Goal: Find contact information: Find contact information

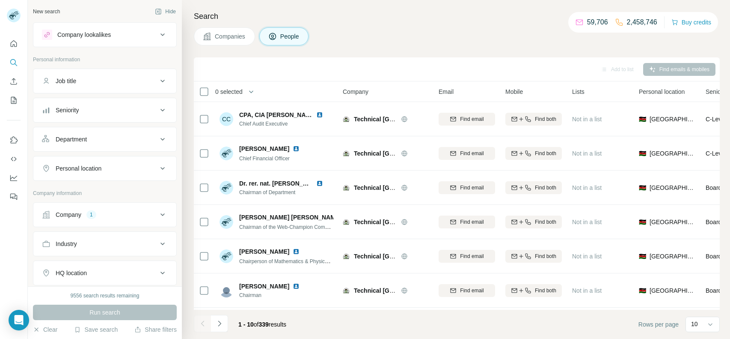
click at [199, 323] on div at bounding box center [202, 323] width 17 height 17
click at [218, 322] on icon "Navigate to next page" at bounding box center [219, 323] width 9 height 9
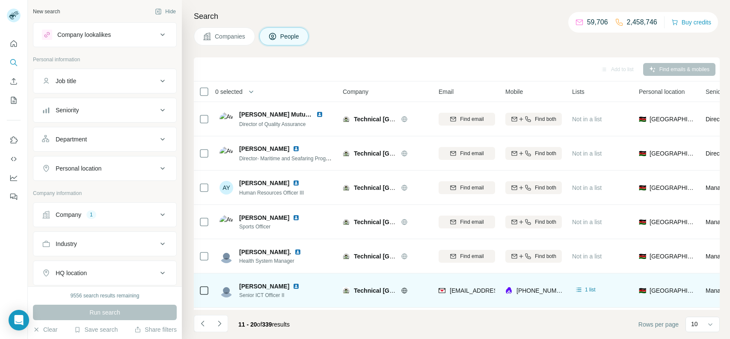
click at [269, 285] on span "[PERSON_NAME]" at bounding box center [264, 286] width 50 height 9
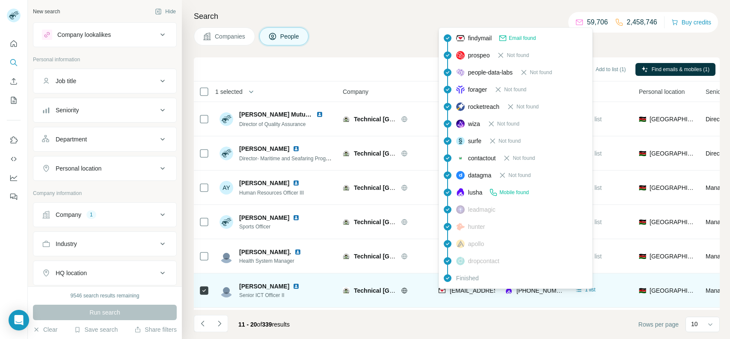
click at [466, 289] on span "[EMAIL_ADDRESS][DOMAIN_NAME]" at bounding box center [500, 290] width 101 height 7
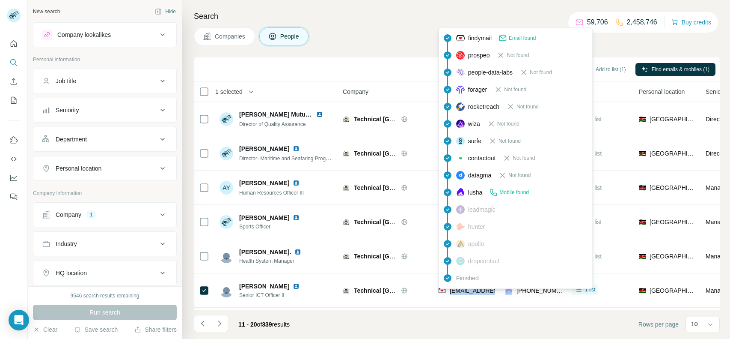
copy span "[EMAIL_ADDRESS][DOMAIN_NAME]"
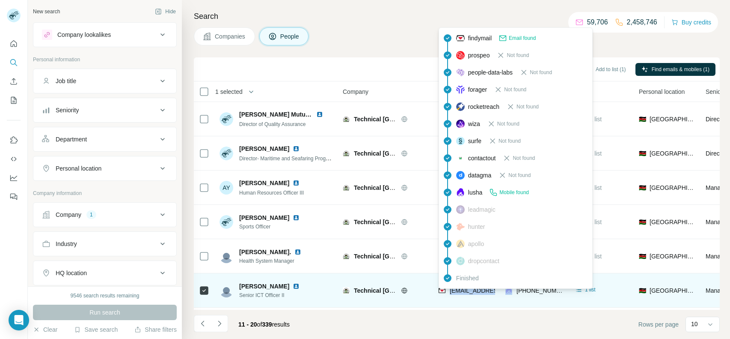
click at [383, 274] on td "Technical [GEOGRAPHIC_DATA]" at bounding box center [386, 290] width 96 height 34
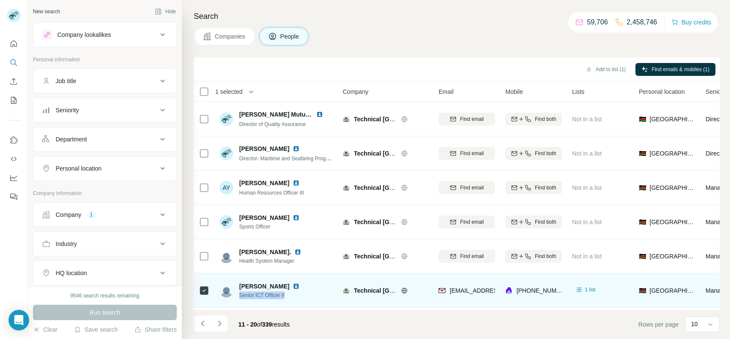
drag, startPoint x: 295, startPoint y: 293, endPoint x: 240, endPoint y: 295, distance: 54.4
click at [240, 295] on span "Senior ICT Officer II" at bounding box center [274, 295] width 71 height 8
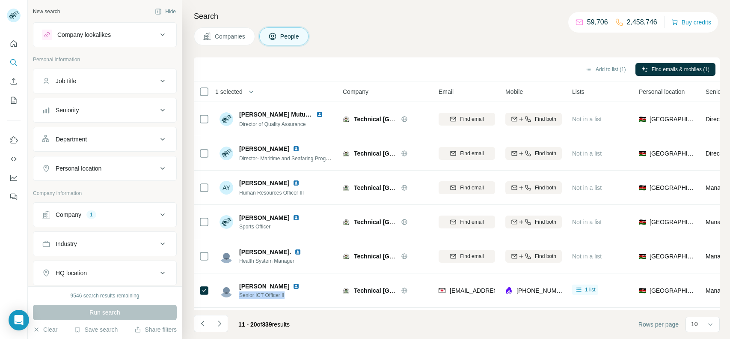
copy span "Senior ICT Officer II"
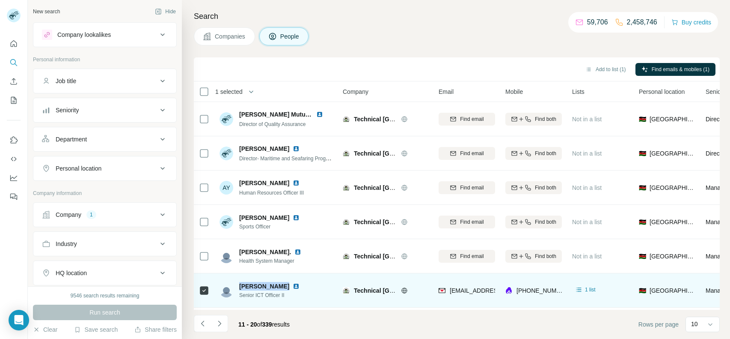
drag, startPoint x: 239, startPoint y: 287, endPoint x: 282, endPoint y: 288, distance: 43.3
click at [282, 288] on span "[PERSON_NAME]" at bounding box center [264, 286] width 50 height 9
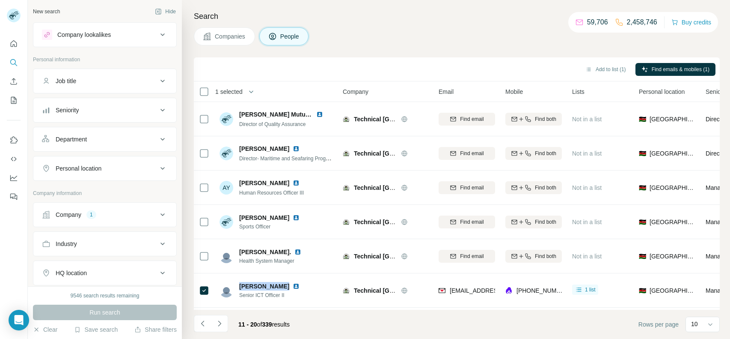
copy span "[PERSON_NAME]"
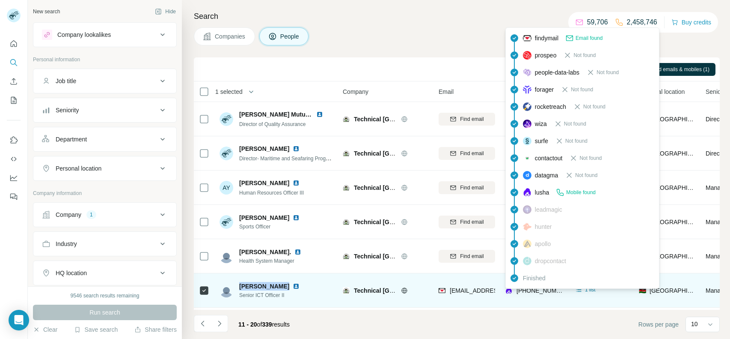
click at [537, 290] on span "[PHONE_NUMBER]" at bounding box center [544, 290] width 54 height 7
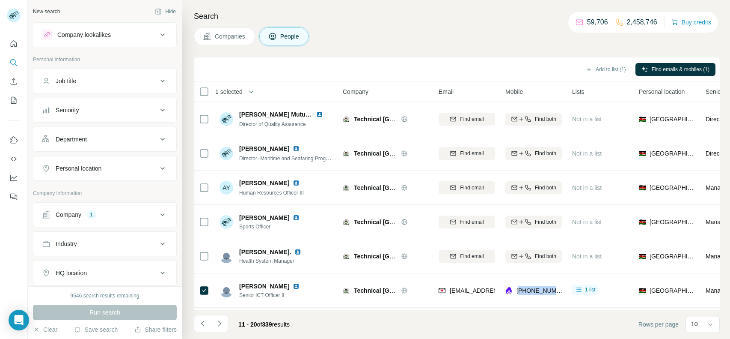
copy span "254740409980"
click at [221, 325] on icon "Navigate to next page" at bounding box center [219, 323] width 9 height 9
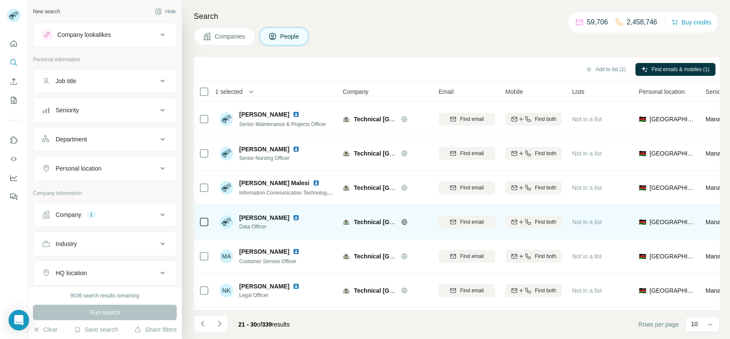
scroll to position [134, 0]
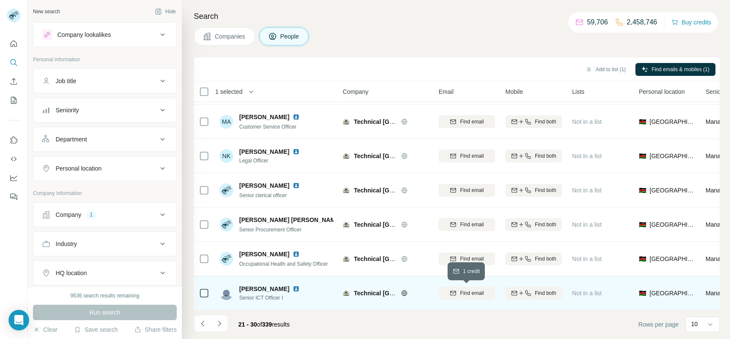
click at [485, 294] on div "Find email" at bounding box center [467, 293] width 57 height 8
click at [532, 295] on div "Find both" at bounding box center [534, 293] width 57 height 8
drag, startPoint x: 294, startPoint y: 297, endPoint x: 239, endPoint y: 297, distance: 54.8
click at [239, 297] on span "Senior ICT Officer I" at bounding box center [274, 298] width 71 height 8
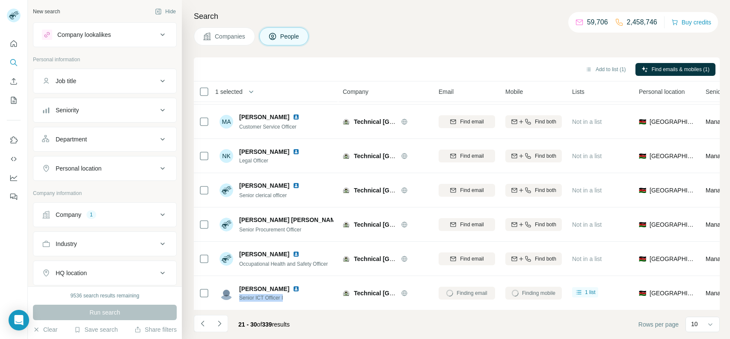
copy span "Senior ICT Officer I"
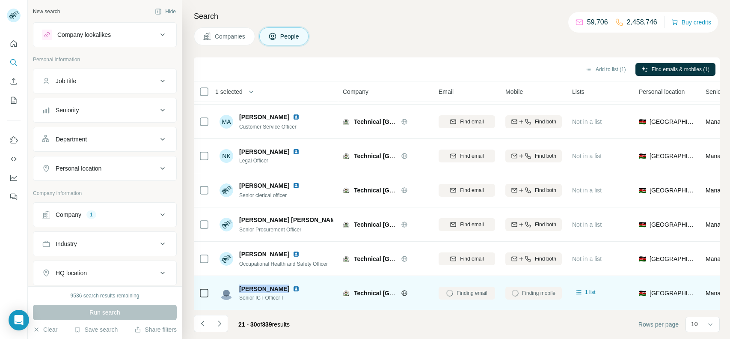
drag, startPoint x: 236, startPoint y: 284, endPoint x: 281, endPoint y: 289, distance: 44.8
click at [281, 289] on div "[PERSON_NAME] Senior ICT Officer I" at bounding box center [265, 292] width 90 height 17
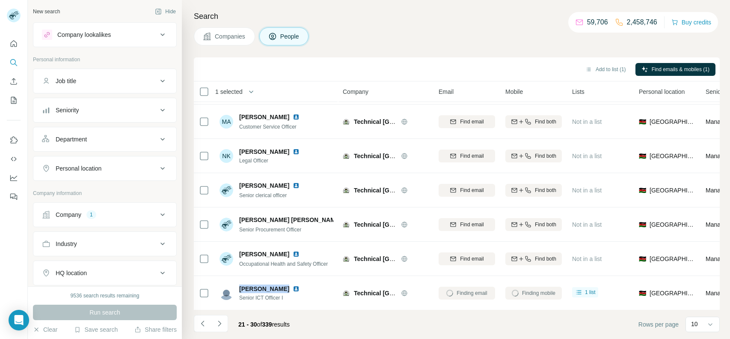
copy span "[PERSON_NAME]"
click at [529, 288] on button "Find both" at bounding box center [534, 292] width 57 height 13
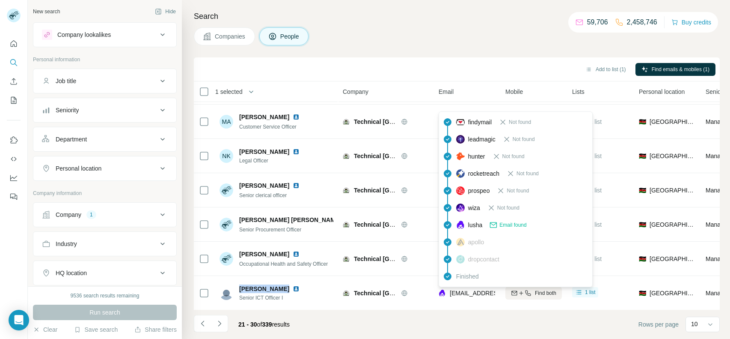
click at [480, 292] on span "[EMAIL_ADDRESS][DOMAIN_NAME]" at bounding box center [500, 292] width 101 height 7
copy tr "[EMAIL_ADDRESS][DOMAIN_NAME]"
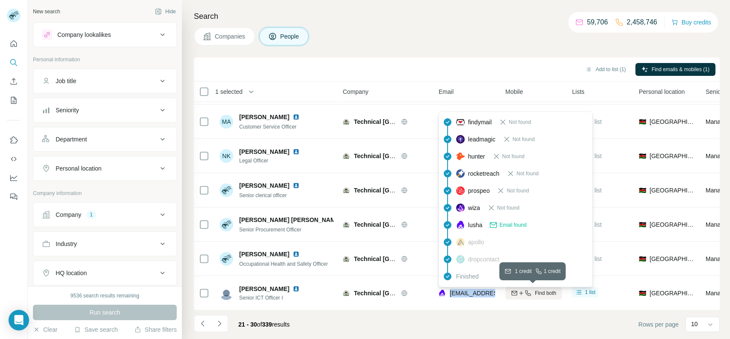
click at [530, 291] on icon "button" at bounding box center [528, 292] width 7 height 7
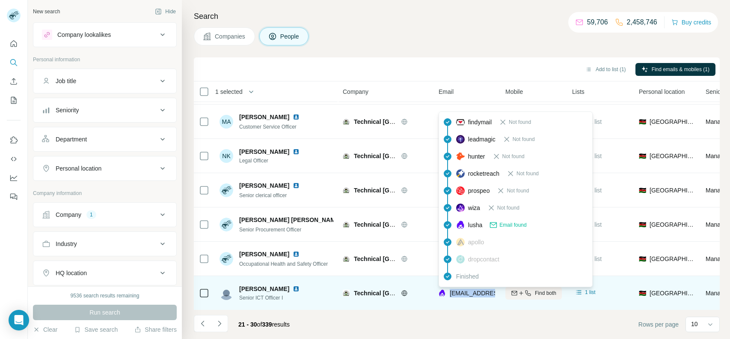
click at [456, 292] on span "[EMAIL_ADDRESS][DOMAIN_NAME]" at bounding box center [500, 292] width 101 height 7
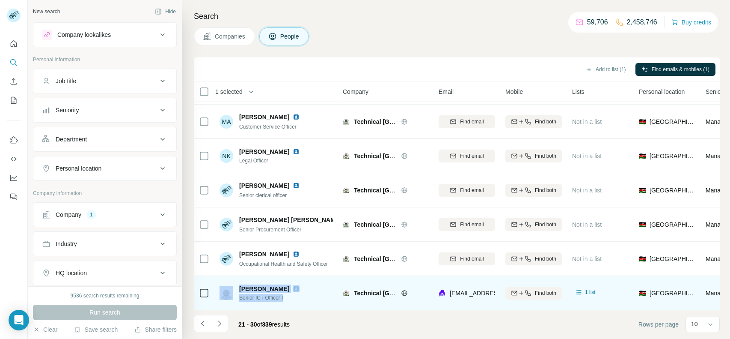
drag, startPoint x: 287, startPoint y: 297, endPoint x: 235, endPoint y: 297, distance: 52.2
click at [235, 297] on div "[PERSON_NAME] Senior ICT Officer I" at bounding box center [265, 292] width 90 height 17
click at [296, 298] on span "Senior ICT Officer I" at bounding box center [274, 298] width 71 height 8
drag, startPoint x: 289, startPoint y: 297, endPoint x: 240, endPoint y: 299, distance: 49.7
click at [240, 299] on span "Senior ICT Officer I" at bounding box center [274, 298] width 71 height 8
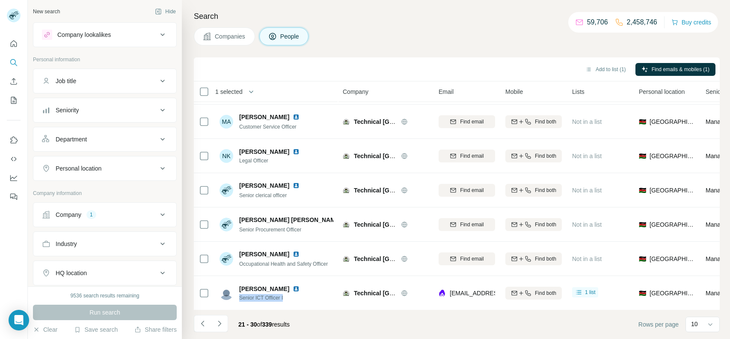
copy span "Senior ICT Officer I"
click at [218, 319] on icon "Navigate to next page" at bounding box center [219, 323] width 9 height 9
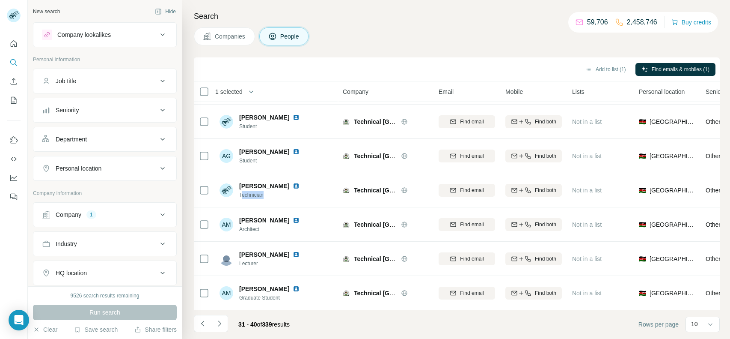
drag, startPoint x: 269, startPoint y: 195, endPoint x: 231, endPoint y: 0, distance: 198.1
click at [240, 197] on span "Technician" at bounding box center [274, 195] width 71 height 8
copy span "echnician"
click at [222, 325] on icon "Navigate to next page" at bounding box center [219, 323] width 9 height 9
click at [225, 319] on button "Navigate to next page" at bounding box center [219, 323] width 17 height 17
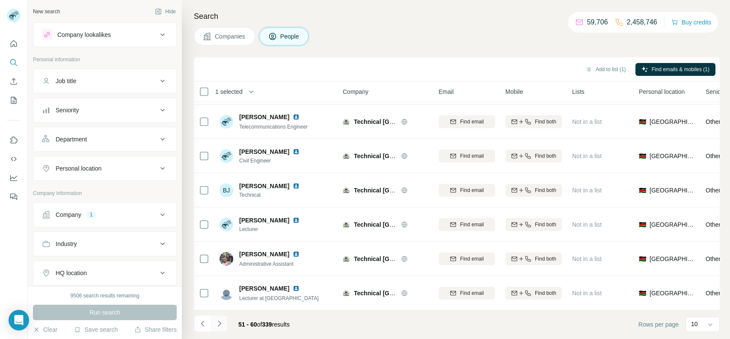
click at [224, 318] on button "Navigate to next page" at bounding box center [219, 323] width 17 height 17
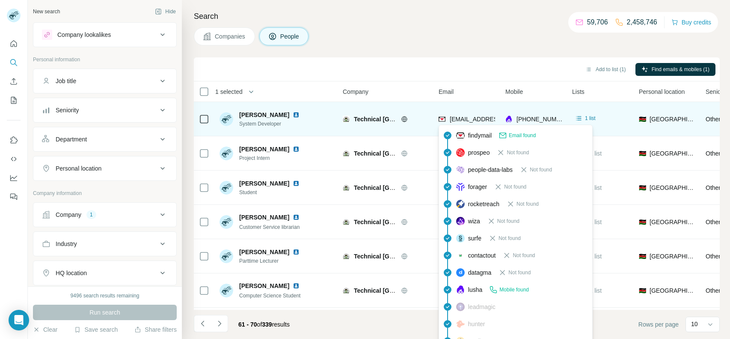
click at [449, 119] on div "[EMAIL_ADDRESS][DOMAIN_NAME]" at bounding box center [492, 119] width 106 height 9
click at [461, 119] on span "[EMAIL_ADDRESS][DOMAIN_NAME]" at bounding box center [500, 119] width 101 height 7
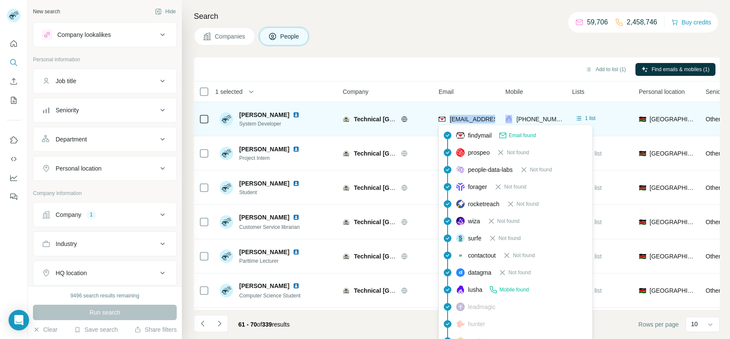
click at [315, 128] on div "[PERSON_NAME] Gavuna System Developer" at bounding box center [277, 119] width 114 height 24
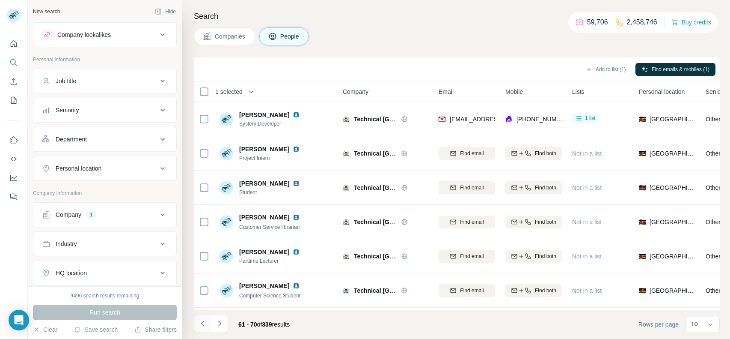
click at [203, 324] on icon "Navigate to previous page" at bounding box center [203, 323] width 9 height 9
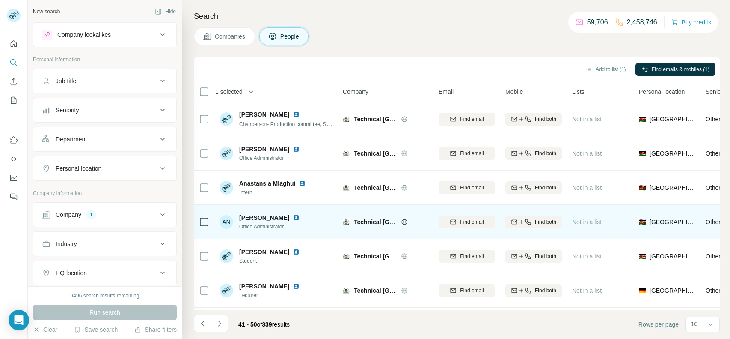
scroll to position [134, 0]
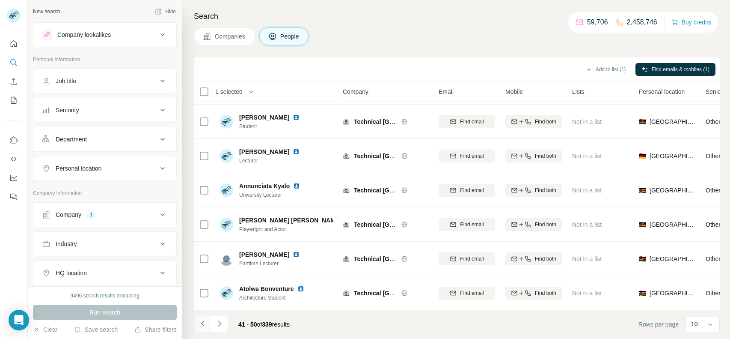
click at [201, 320] on icon "Navigate to previous page" at bounding box center [203, 323] width 9 height 9
click at [201, 319] on icon "Navigate to previous page" at bounding box center [203, 323] width 9 height 9
click at [200, 323] on icon "Navigate to previous page" at bounding box center [203, 323] width 9 height 9
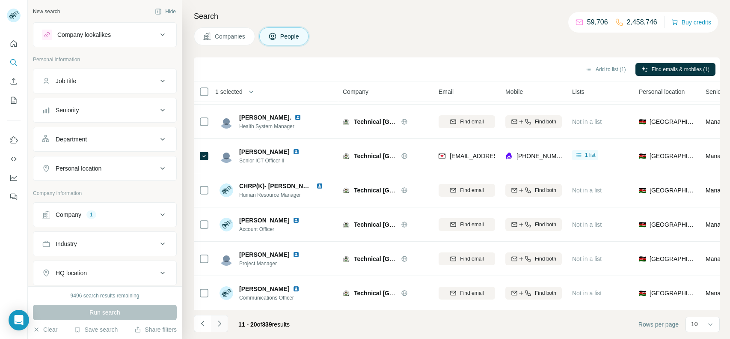
click at [222, 321] on icon "Navigate to next page" at bounding box center [219, 323] width 9 height 9
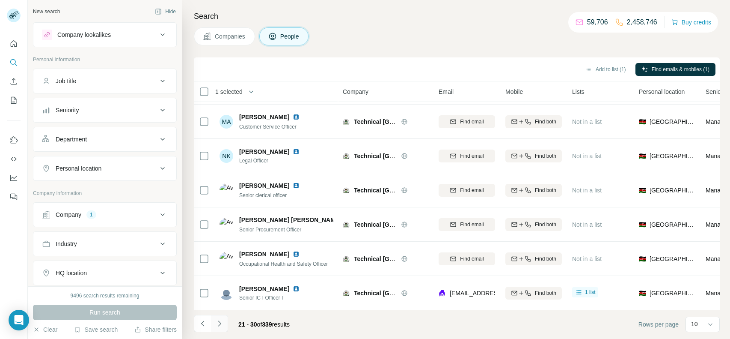
click at [222, 321] on icon "Navigate to next page" at bounding box center [219, 323] width 9 height 9
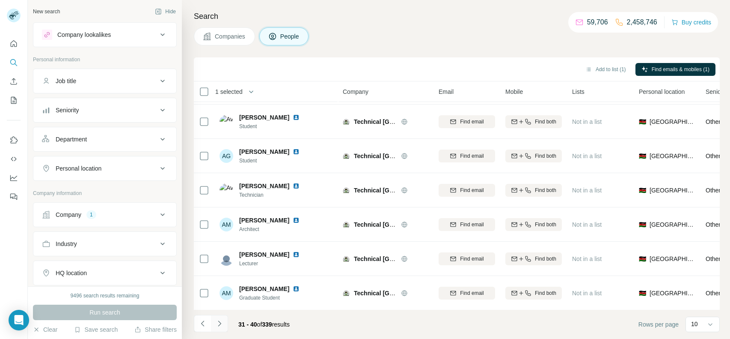
click at [222, 321] on icon "Navigate to next page" at bounding box center [219, 323] width 9 height 9
click at [221, 322] on icon "Navigate to next page" at bounding box center [219, 323] width 9 height 9
click at [223, 324] on icon "Navigate to next page" at bounding box center [219, 323] width 9 height 9
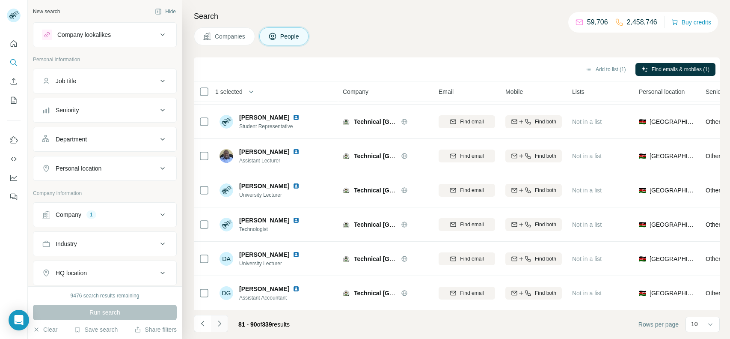
click at [215, 330] on button "Navigate to next page" at bounding box center [219, 323] width 17 height 17
click at [221, 322] on icon "Navigate to next page" at bounding box center [219, 323] width 9 height 9
click at [219, 320] on icon "Navigate to next page" at bounding box center [219, 323] width 9 height 9
click at [220, 320] on icon "Navigate to next page" at bounding box center [219, 323] width 9 height 9
click at [202, 323] on icon "Navigate to previous page" at bounding box center [203, 323] width 9 height 9
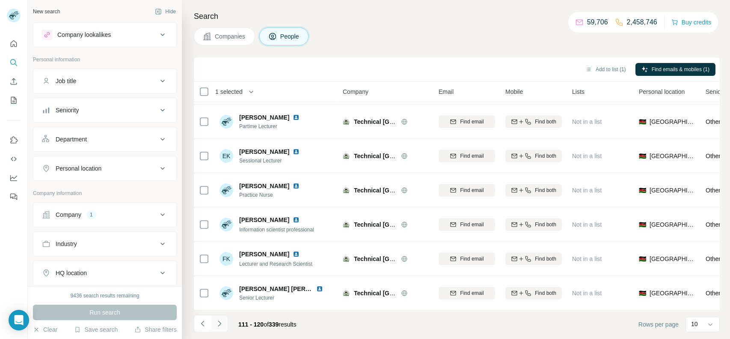
click at [218, 317] on button "Navigate to next page" at bounding box center [219, 323] width 17 height 17
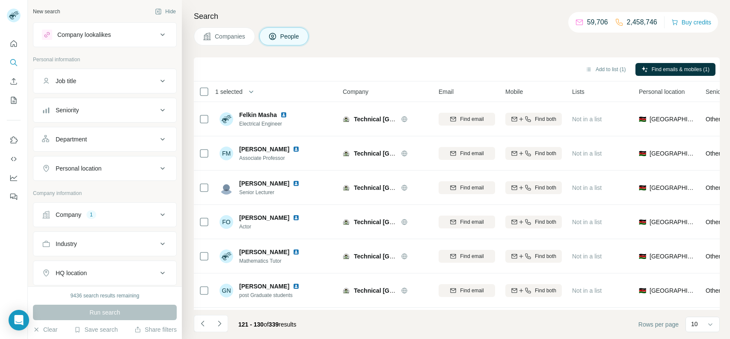
scroll to position [0, 0]
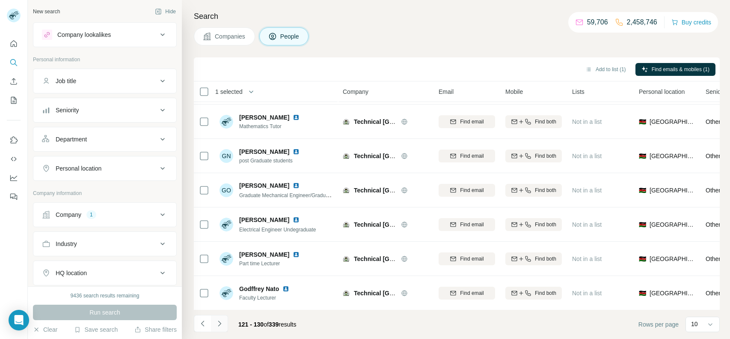
click at [220, 324] on icon "Navigate to next page" at bounding box center [219, 323] width 3 height 6
click at [218, 322] on icon "Navigate to next page" at bounding box center [219, 323] width 9 height 9
click at [213, 324] on button "Navigate to next page" at bounding box center [219, 323] width 17 height 17
click at [224, 319] on button "Navigate to next page" at bounding box center [219, 323] width 17 height 17
click at [220, 324] on icon "Navigate to next page" at bounding box center [219, 323] width 3 height 6
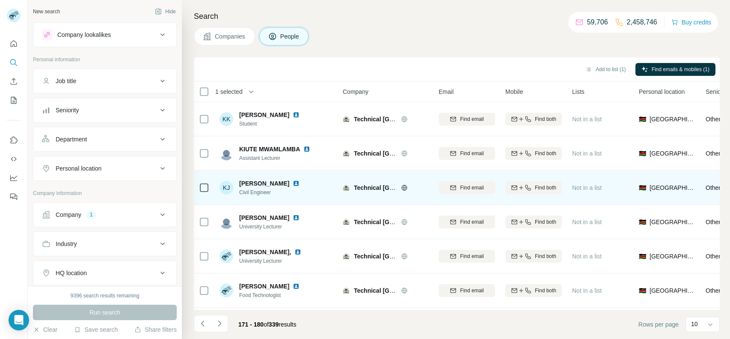
scroll to position [134, 0]
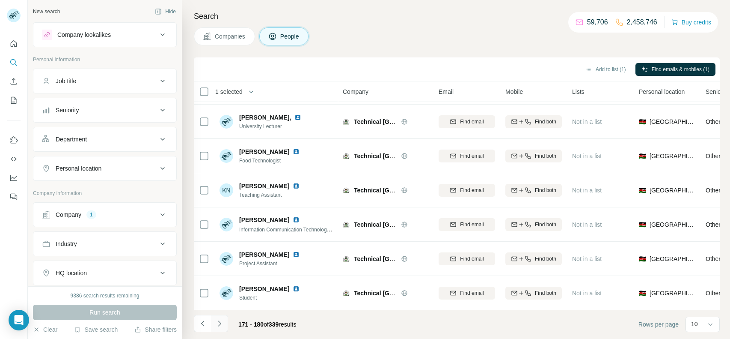
click at [218, 318] on button "Navigate to next page" at bounding box center [219, 323] width 17 height 17
click at [224, 322] on button "Navigate to next page" at bounding box center [219, 323] width 17 height 17
click at [217, 322] on icon "Navigate to next page" at bounding box center [219, 323] width 9 height 9
click at [219, 322] on icon "Navigate to next page" at bounding box center [219, 323] width 3 height 6
click at [217, 324] on icon "Navigate to next page" at bounding box center [219, 323] width 9 height 9
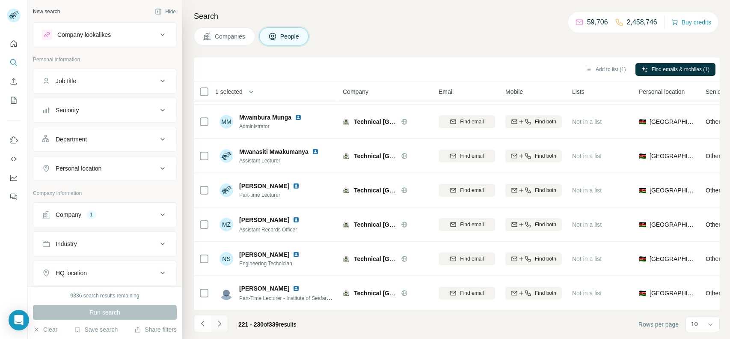
click at [218, 320] on icon "Navigate to next page" at bounding box center [219, 323] width 9 height 9
click at [198, 322] on button "Navigate to previous page" at bounding box center [202, 323] width 17 height 17
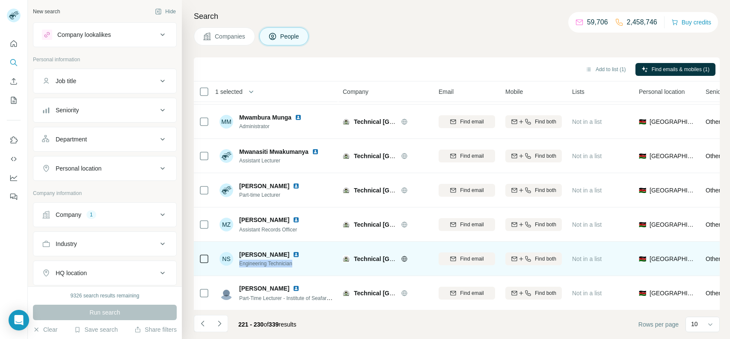
drag, startPoint x: 301, startPoint y: 264, endPoint x: 238, endPoint y: 264, distance: 62.9
click at [238, 264] on div "NS [PERSON_NAME] Engineering Technician" at bounding box center [277, 259] width 114 height 24
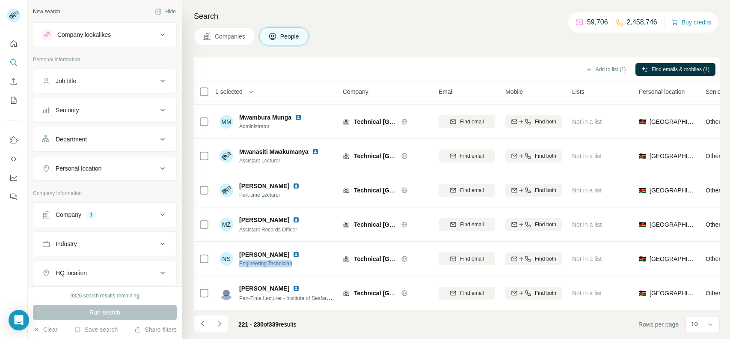
copy span "Engineering Technician"
click at [216, 325] on icon "Navigate to next page" at bounding box center [219, 323] width 9 height 9
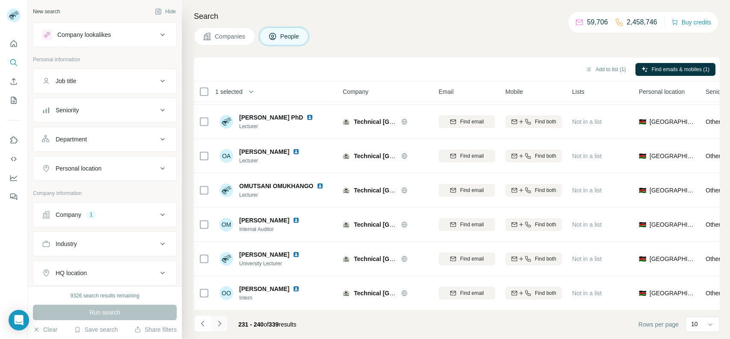
click at [217, 321] on icon "Navigate to next page" at bounding box center [219, 323] width 9 height 9
click at [122, 208] on button "Company 1" at bounding box center [104, 214] width 143 height 21
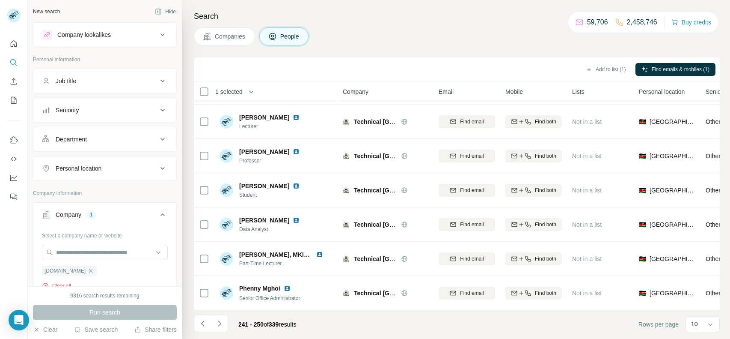
click at [63, 282] on button "Clear all" at bounding box center [56, 286] width 29 height 8
click at [112, 253] on input "text" at bounding box center [105, 251] width 126 height 15
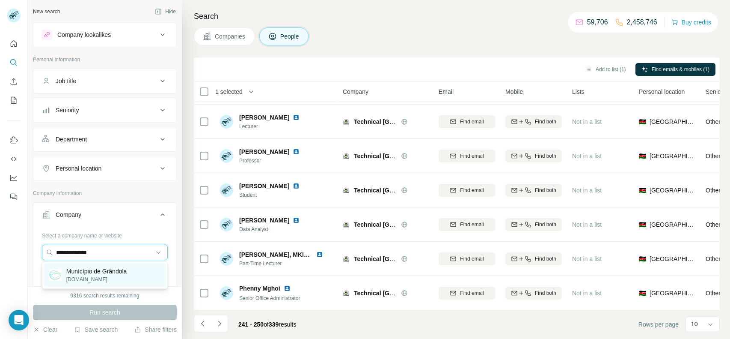
type input "**********"
click at [96, 277] on p "[DOMAIN_NAME]" at bounding box center [96, 279] width 61 height 8
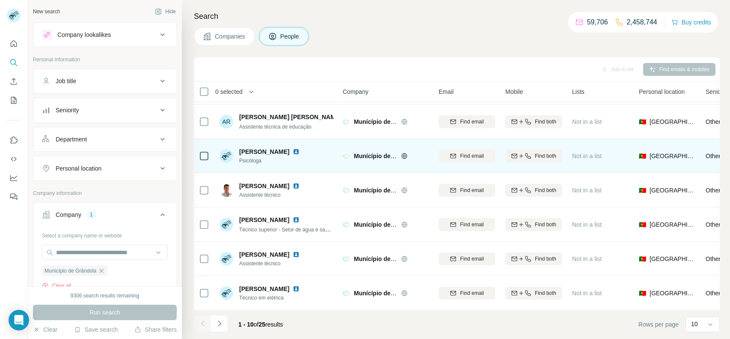
scroll to position [134, 0]
